Goal: Task Accomplishment & Management: Complete application form

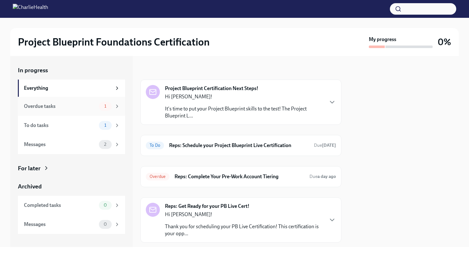
click at [87, 111] on div "Overdue tasks 1" at bounding box center [71, 106] width 107 height 19
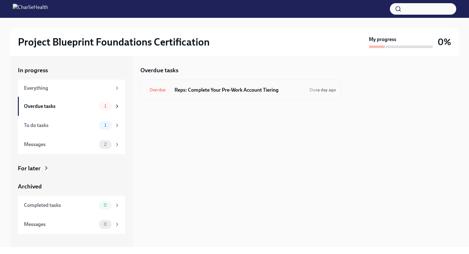
click at [225, 92] on h6 "Reps: Complete Your Pre-Work Account Tiering" at bounding box center [239, 90] width 130 height 7
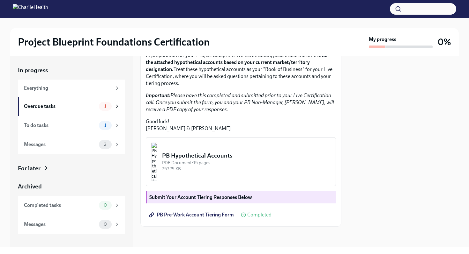
scroll to position [142, 0]
click at [218, 216] on span "PB Pre-Work Account Tiering Form" at bounding box center [192, 215] width 84 height 6
click at [216, 158] on div "PB Hypothetical Accounts" at bounding box center [246, 156] width 168 height 8
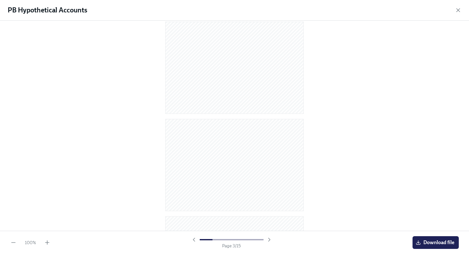
scroll to position [0, 0]
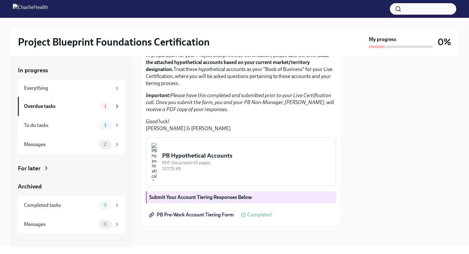
scroll to position [97, 0]
click at [88, 106] on div "Overdue tasks" at bounding box center [60, 106] width 72 height 7
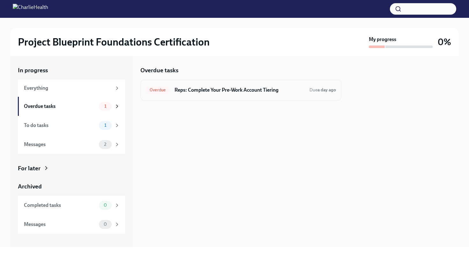
click at [233, 93] on h6 "Reps: Complete Your Pre-Work Account Tiering" at bounding box center [239, 90] width 130 height 7
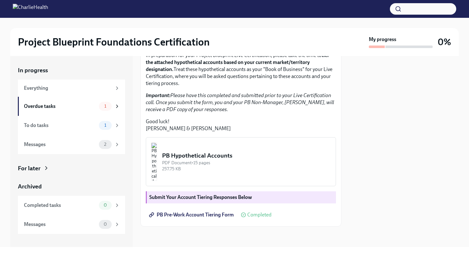
scroll to position [136, 0]
click at [157, 161] on img "button" at bounding box center [154, 162] width 6 height 38
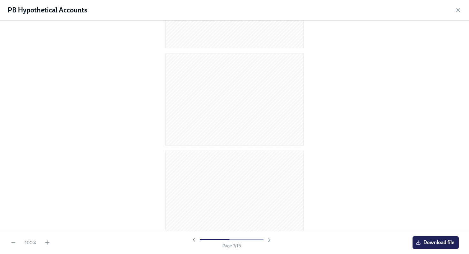
scroll to position [137, 0]
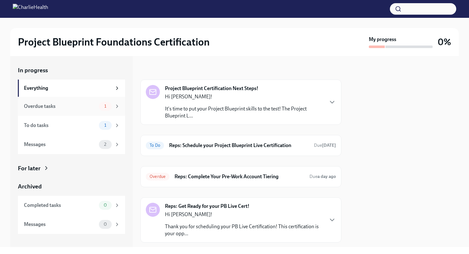
click at [92, 106] on div "Overdue tasks" at bounding box center [60, 106] width 72 height 7
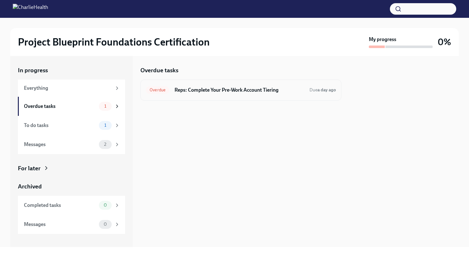
click at [212, 88] on h6 "Reps: Complete Your Pre-Work Account Tiering" at bounding box center [239, 90] width 130 height 7
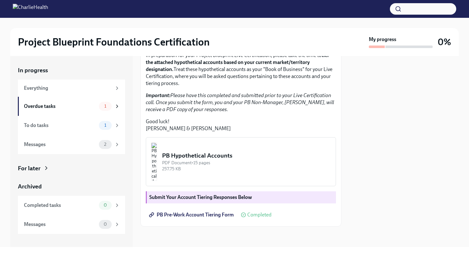
scroll to position [142, 0]
click at [83, 127] on div "To do tasks" at bounding box center [60, 125] width 72 height 7
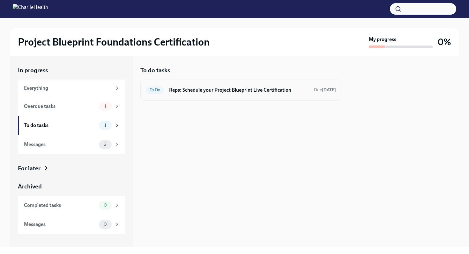
click at [194, 93] on h6 "Reps: Schedule your Project Blueprint Live Certification" at bounding box center [239, 90] width 140 height 7
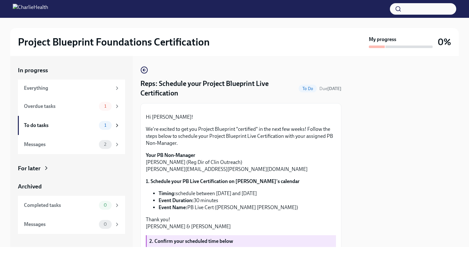
scroll to position [121, 0]
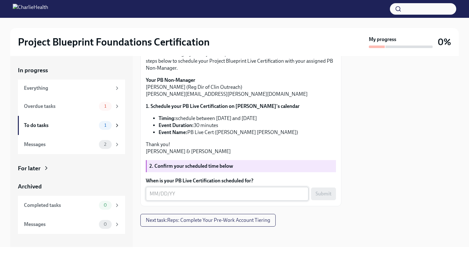
click at [183, 195] on textarea "When is your PB Live Certification scheduled for?" at bounding box center [227, 194] width 155 height 8
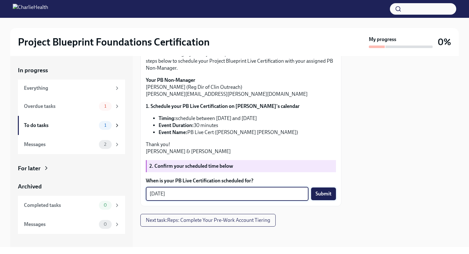
type textarea "09/29/2025"
click at [327, 197] on button "Submit" at bounding box center [323, 194] width 25 height 13
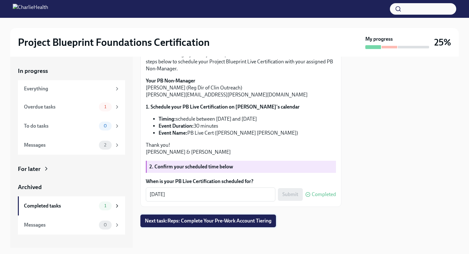
click at [164, 218] on span "Next task : Reps: Complete Your Pre-Work Account Tiering" at bounding box center [208, 221] width 127 height 6
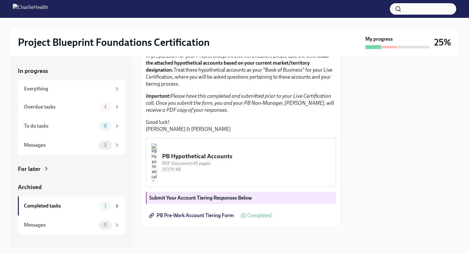
scroll to position [142, 0]
click at [77, 142] on div "Messages" at bounding box center [60, 145] width 72 height 7
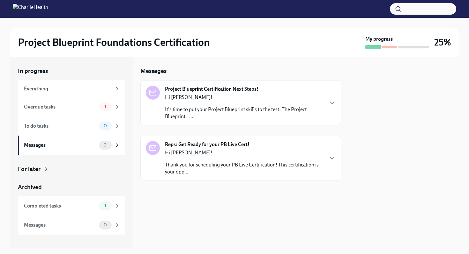
click at [184, 99] on p "Hi [PERSON_NAME]!" at bounding box center [244, 97] width 158 height 7
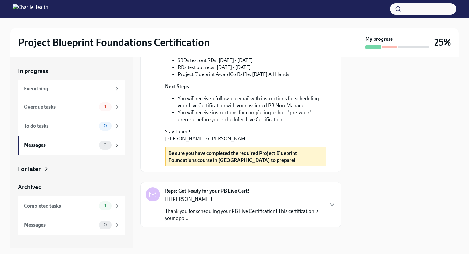
scroll to position [231, 0]
click at [84, 204] on div "Completed tasks" at bounding box center [60, 206] width 72 height 7
